Goal: Complete application form

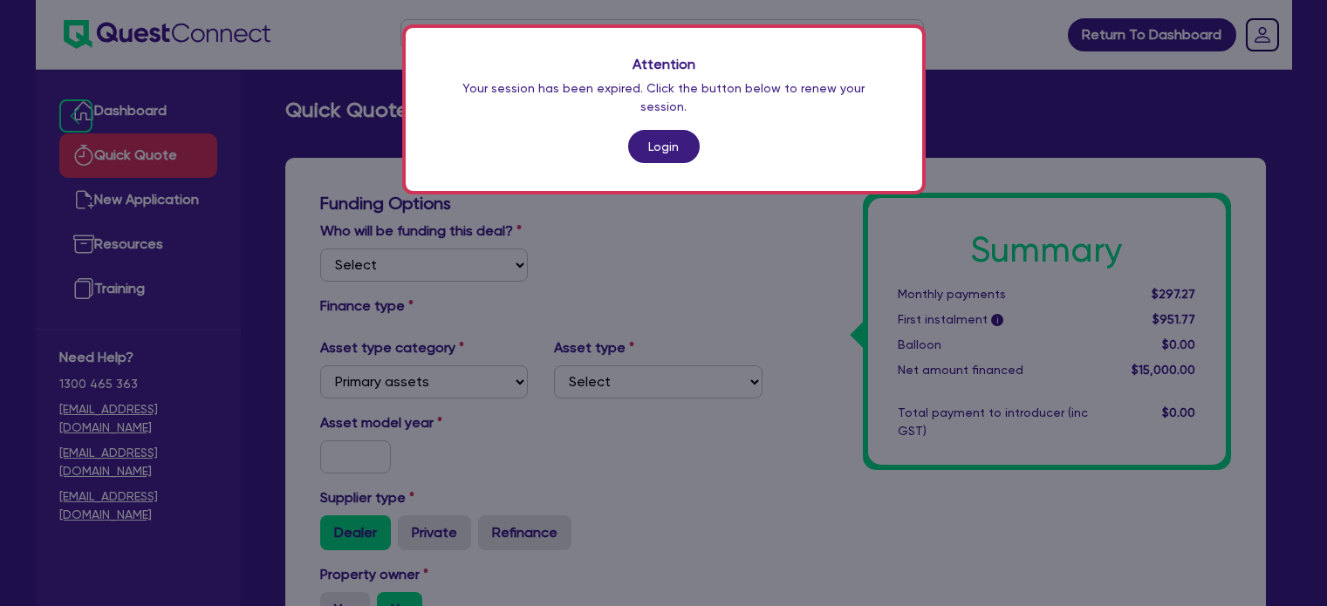
select select "PRIMARY_ASSETS"
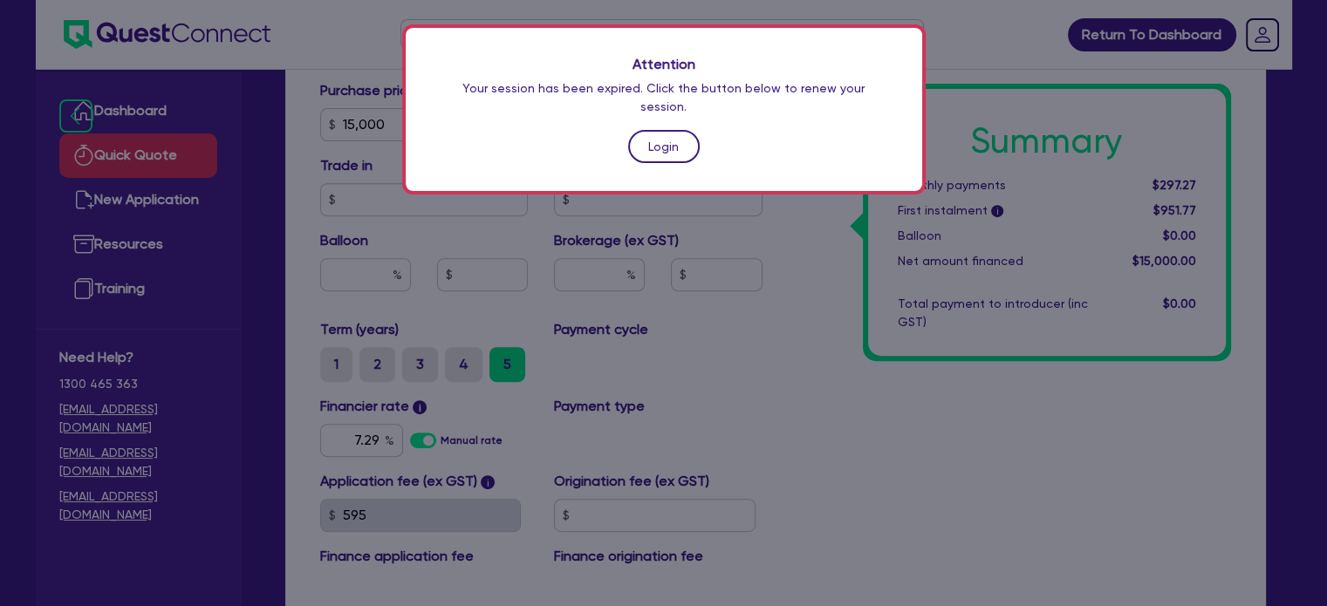
click at [648, 130] on link "Login" at bounding box center [664, 146] width 72 height 33
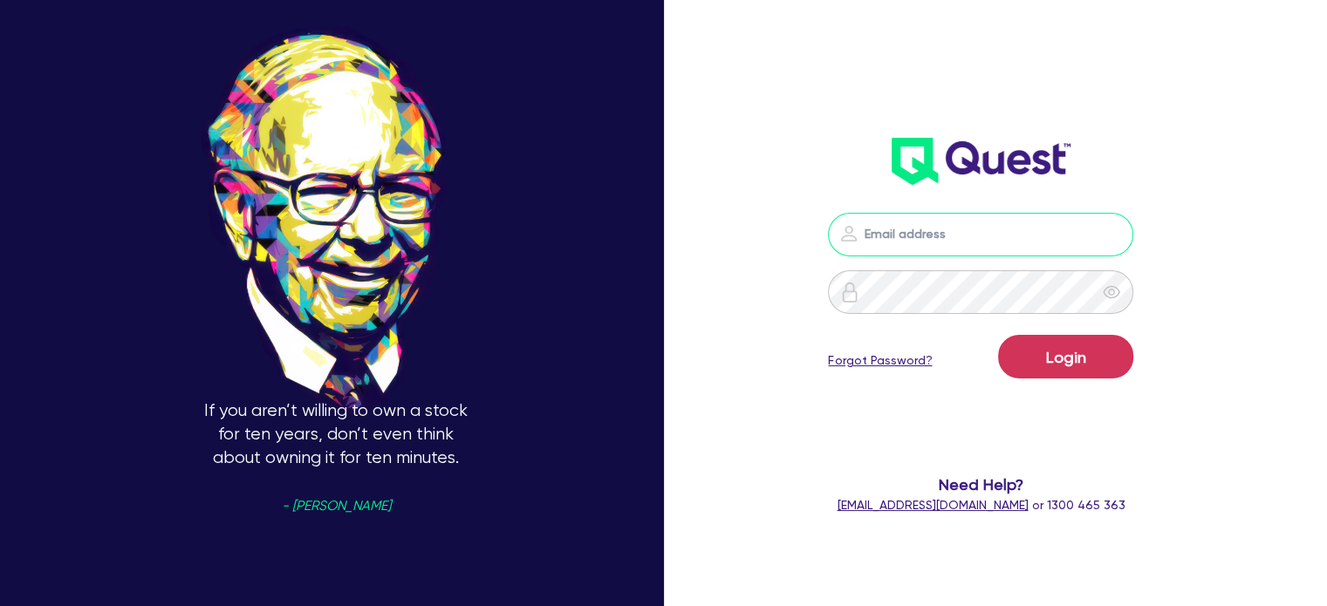
click at [875, 230] on input "email" at bounding box center [980, 235] width 305 height 44
type input "[EMAIL_ADDRESS][PERSON_NAME][DOMAIN_NAME]"
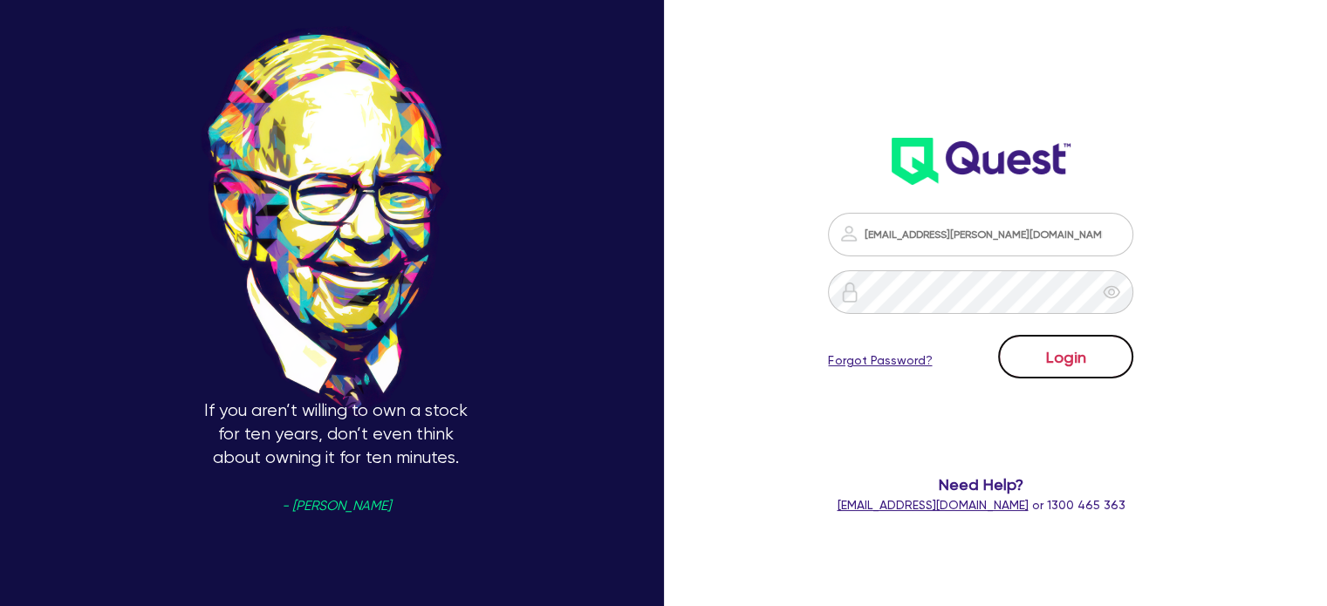
click at [1099, 364] on button "Login" at bounding box center [1065, 357] width 135 height 44
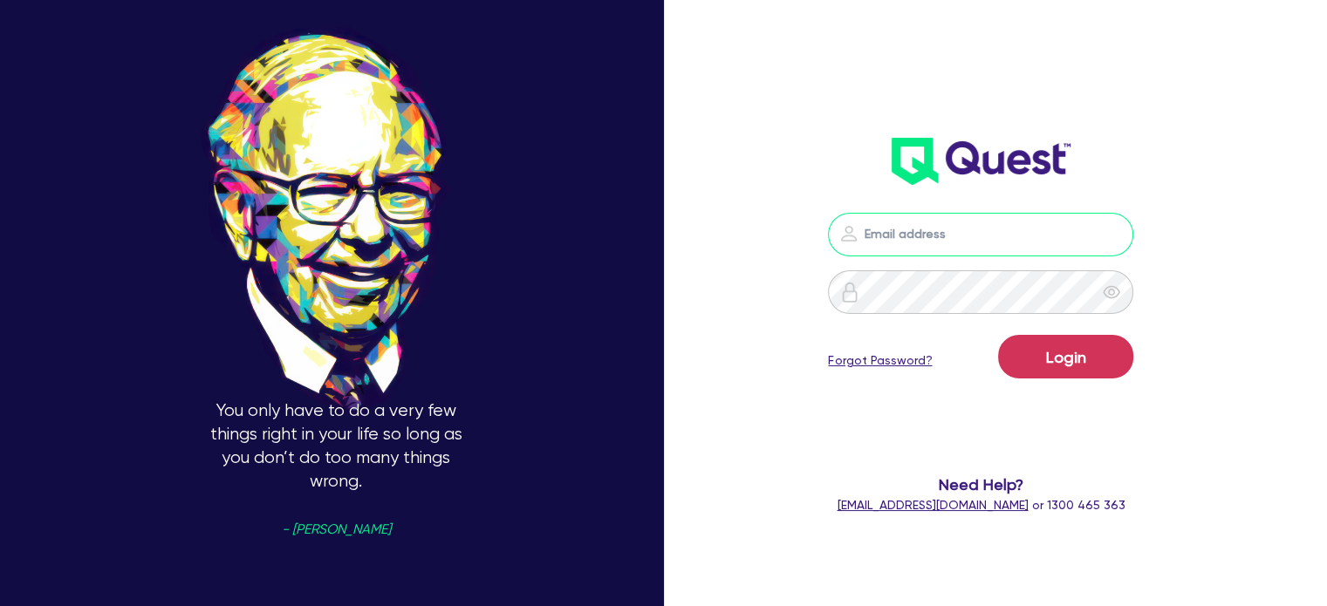
type input "[EMAIL_ADDRESS][PERSON_NAME][DOMAIN_NAME]"
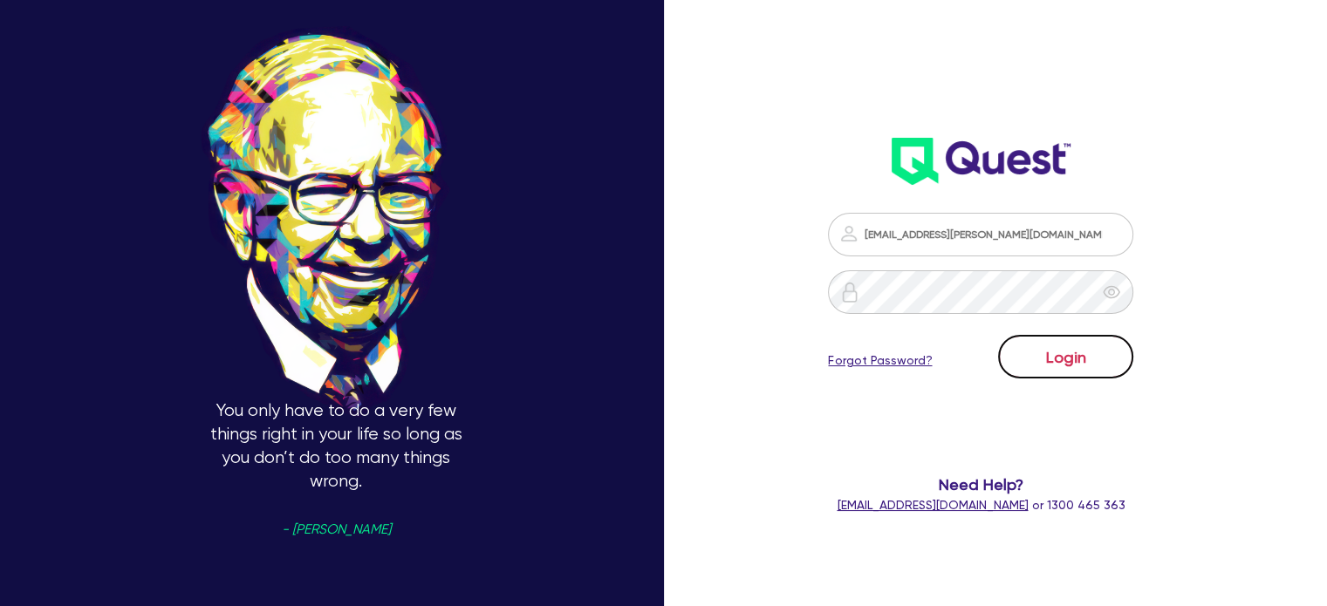
click at [1069, 359] on button "Login" at bounding box center [1065, 357] width 135 height 44
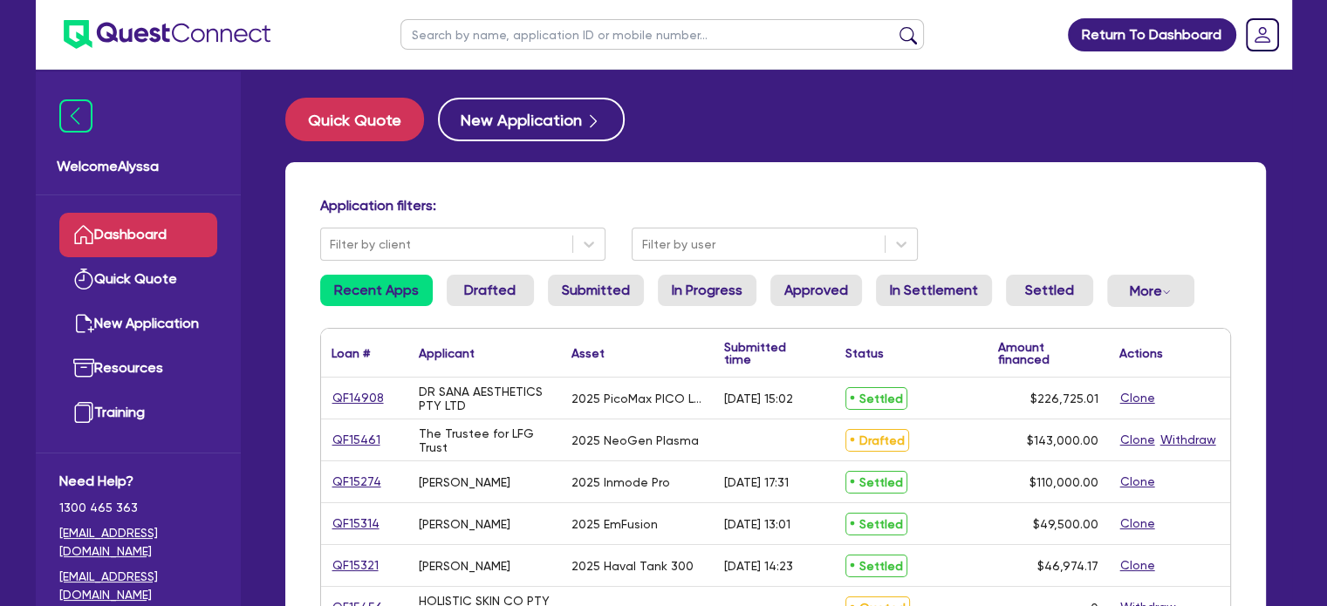
click at [561, 36] on input "text" at bounding box center [661, 34] width 523 height 31
type input "salt beauty"
click at [894, 26] on button "submit" at bounding box center [908, 38] width 28 height 24
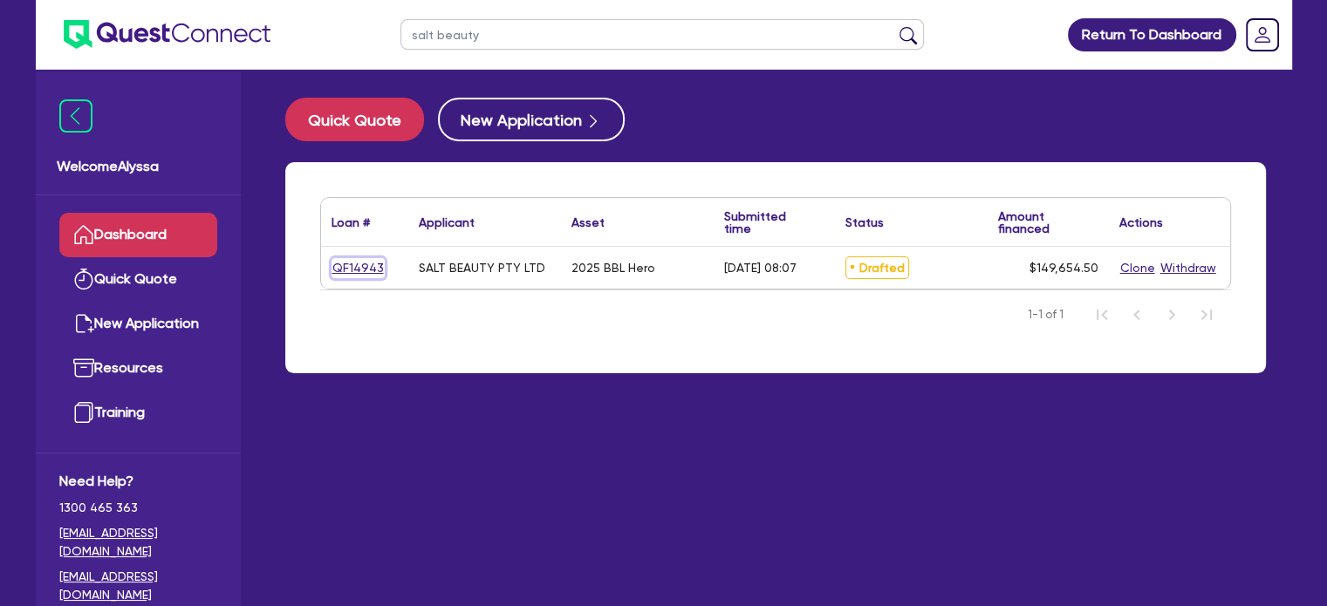
click at [356, 271] on link "QF14943" at bounding box center [357, 268] width 53 height 20
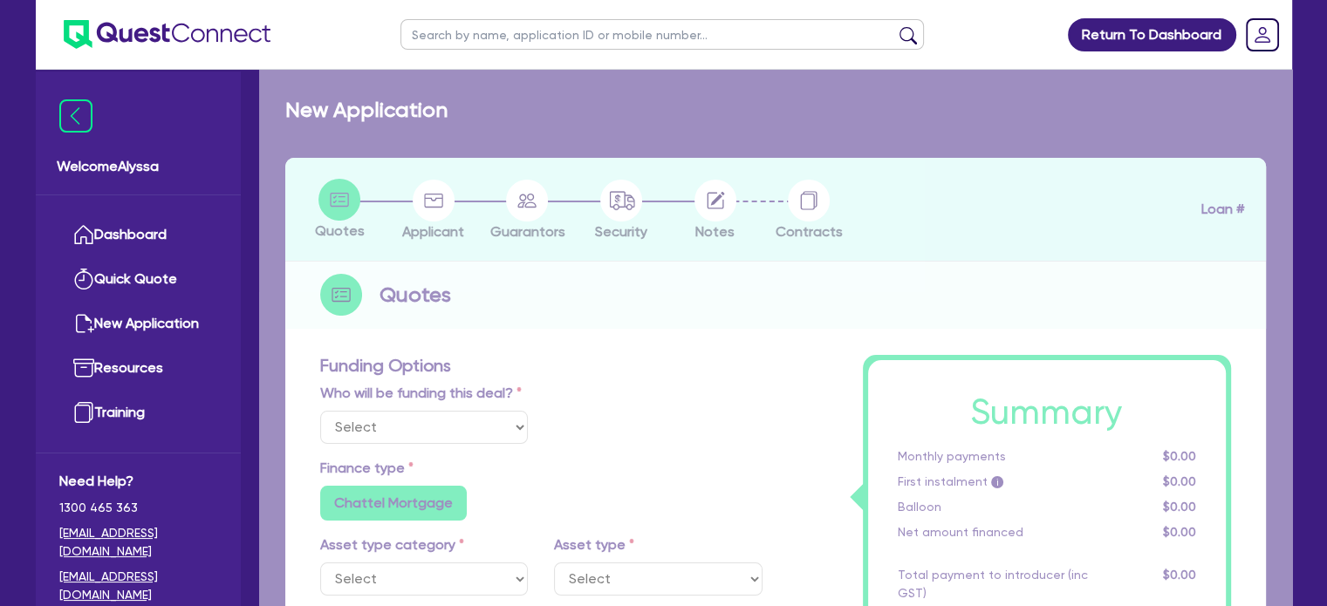
select select "Other"
select select "TERTIARY_ASSETS"
type input "2025"
type input "253,000"
type input "104,000"
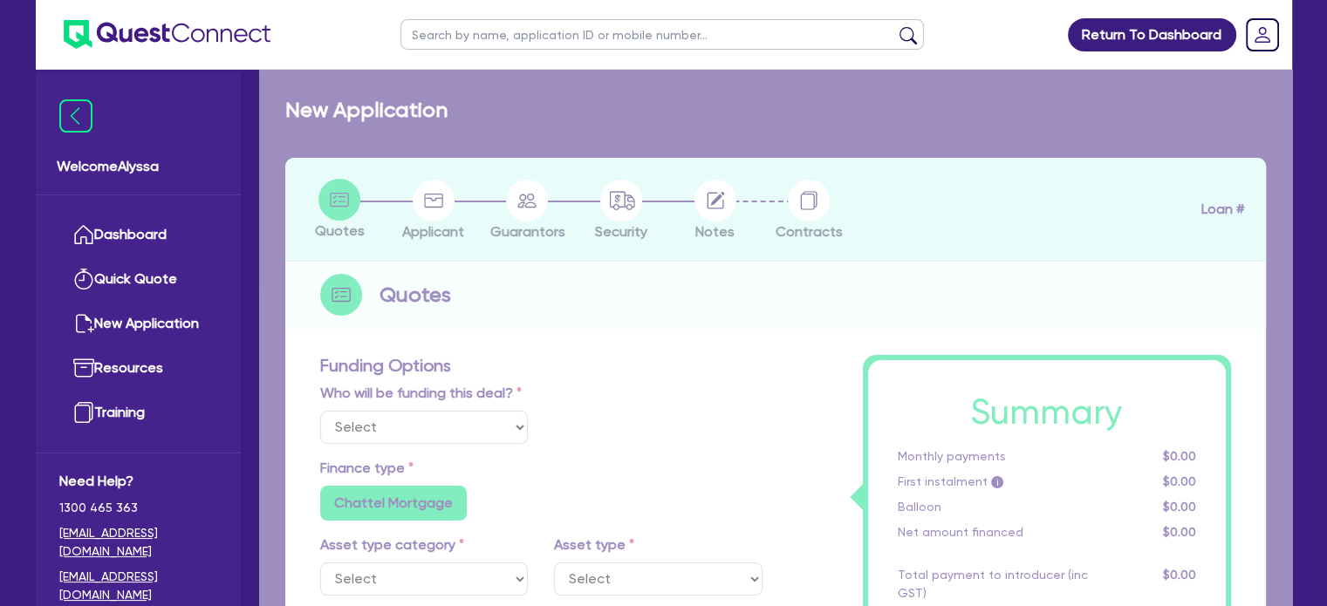
type input "4.5"
type input "6,734.45"
type input "9.15"
radio input "false"
radio input "true"
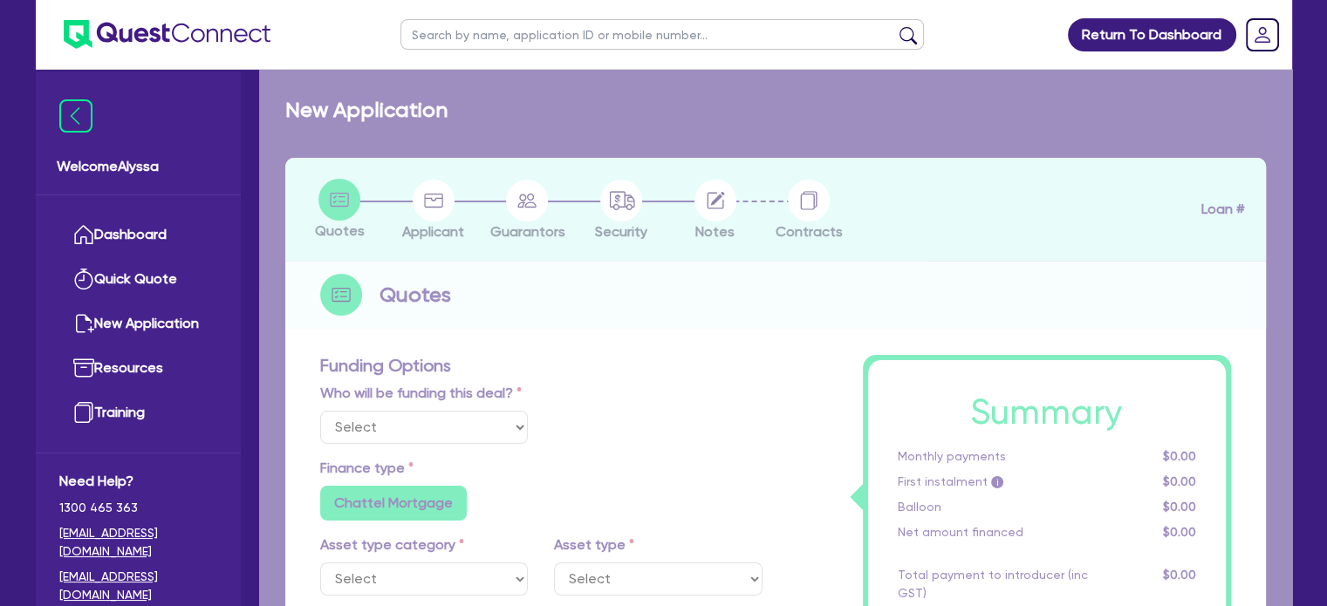
radio input "false"
select select "BEAUTY_EQUIPMENT"
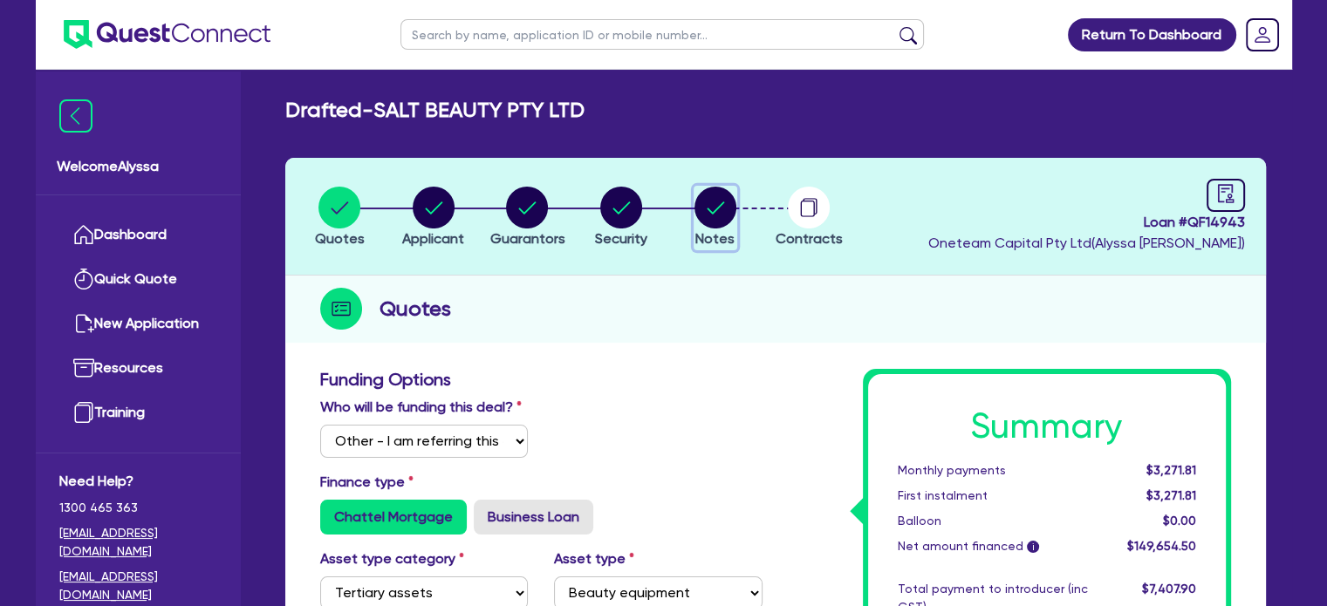
click at [726, 219] on circle "button" at bounding box center [715, 208] width 42 height 42
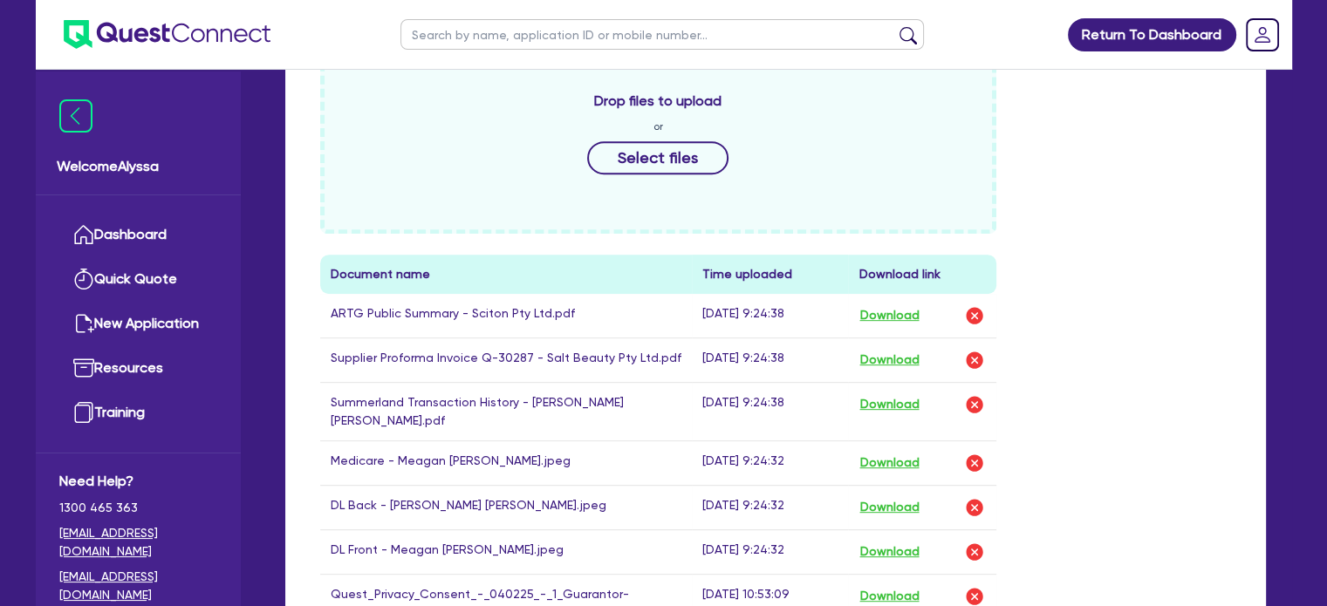
scroll to position [721, 0]
